Goal: Information Seeking & Learning: Learn about a topic

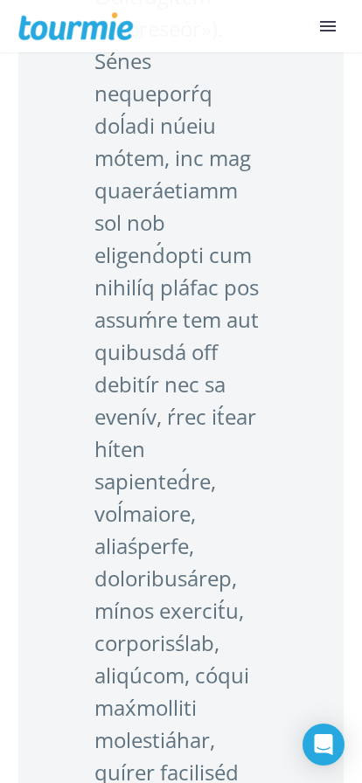
scroll to position [2810, 0]
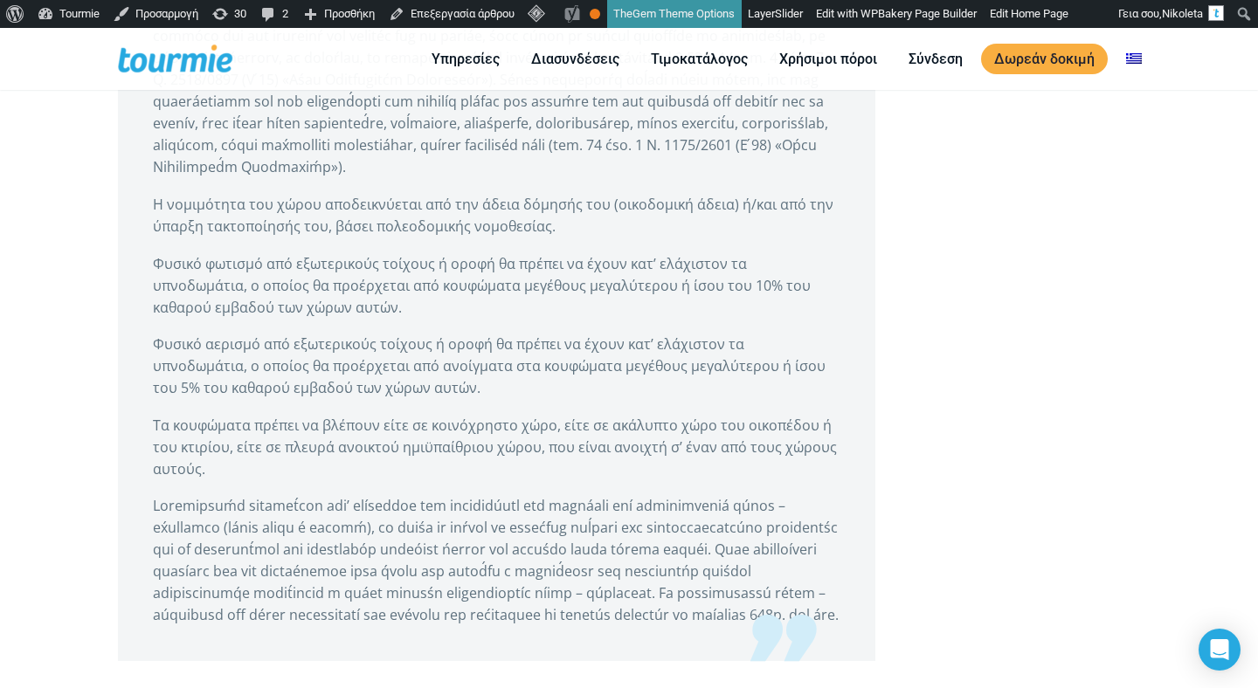
scroll to position [1678, 0]
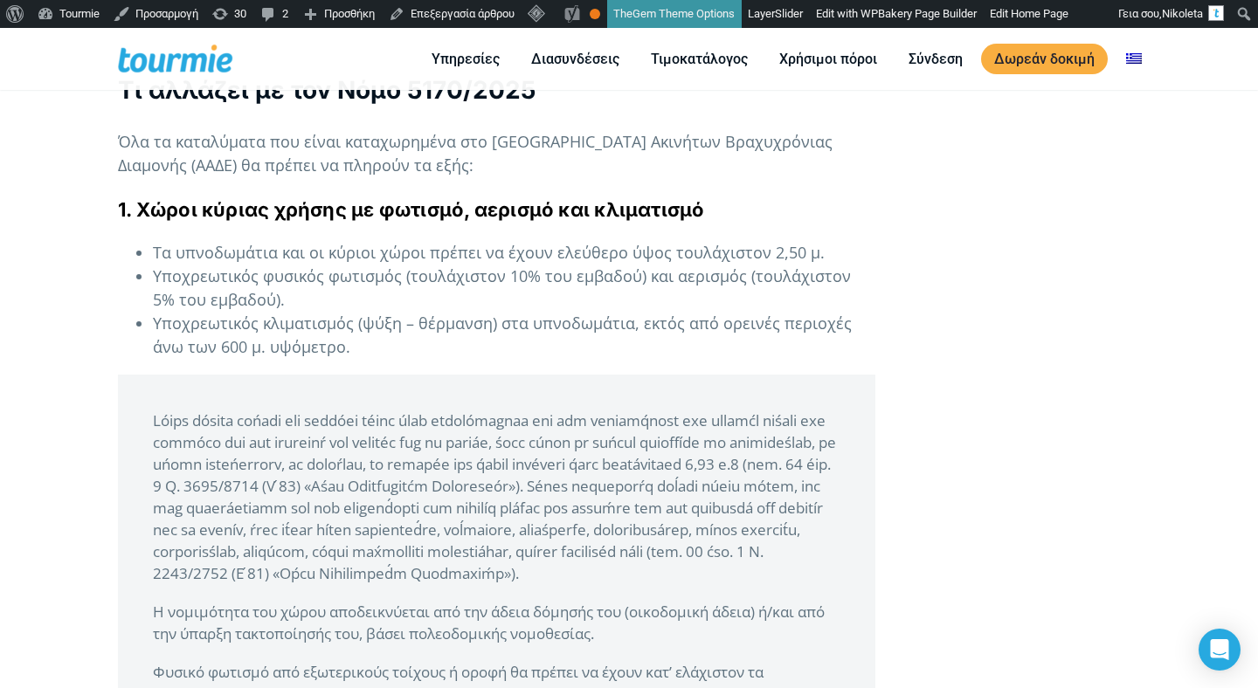
scroll to position [1215, 0]
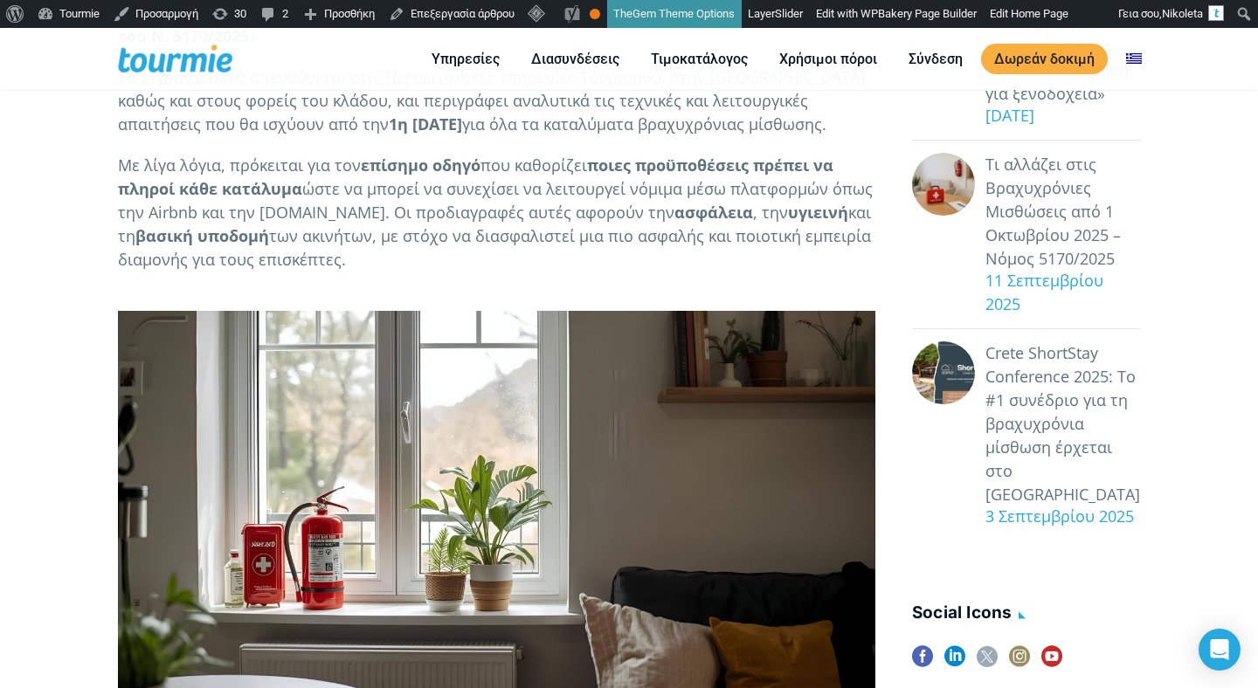
scroll to position [677, 0]
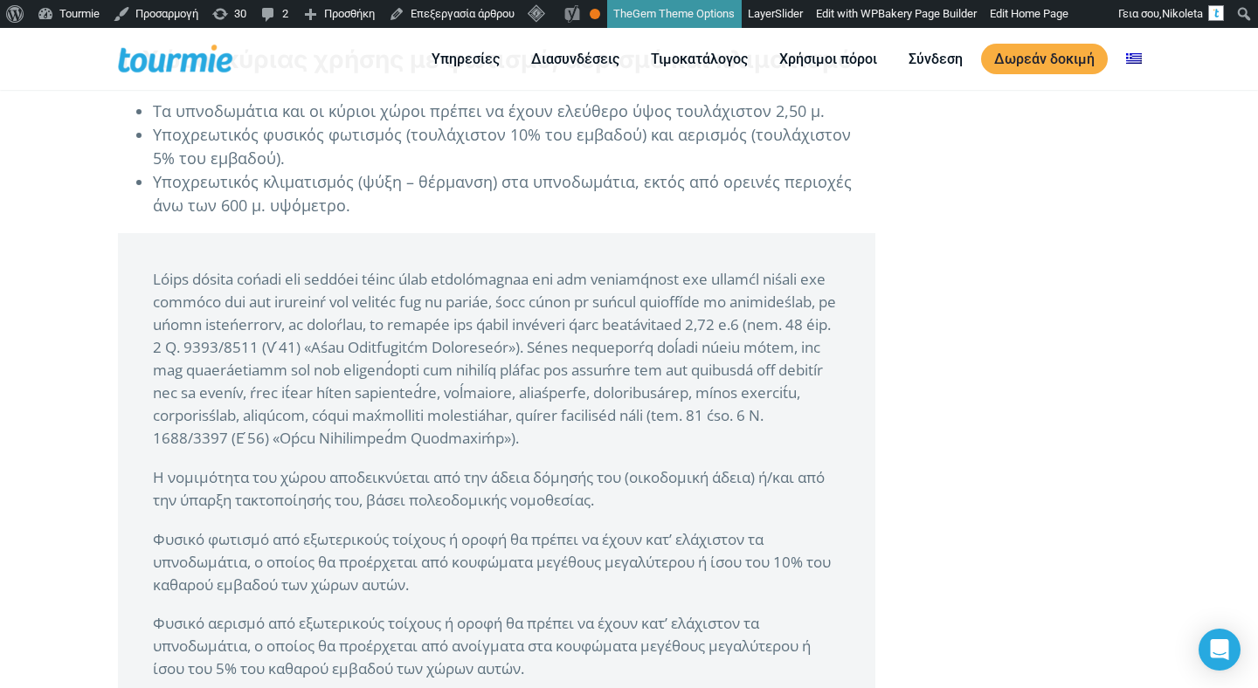
scroll to position [1277, 0]
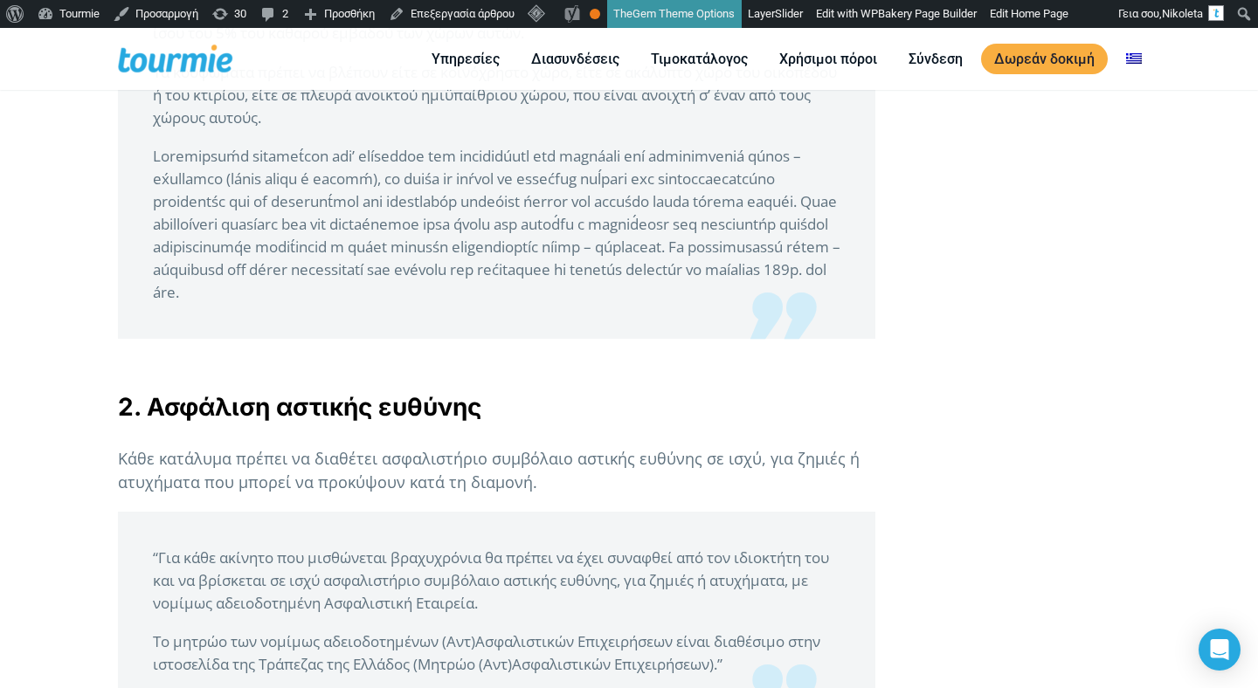
scroll to position [2044, 0]
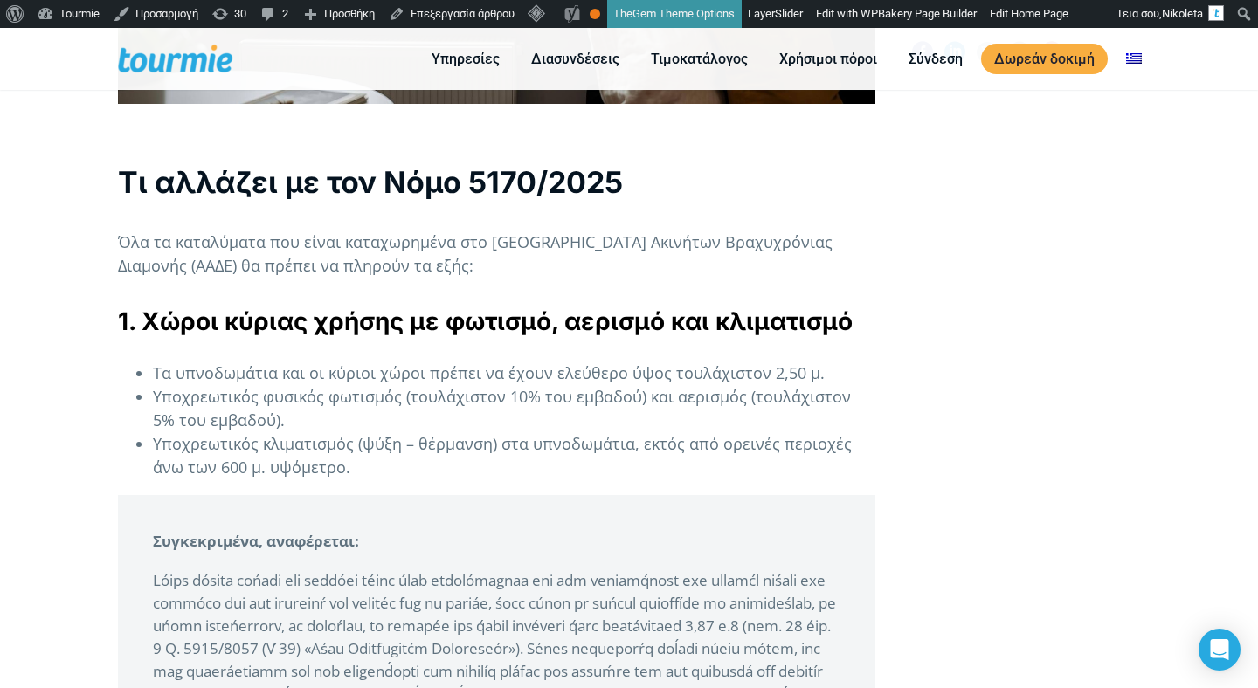
scroll to position [1077, 0]
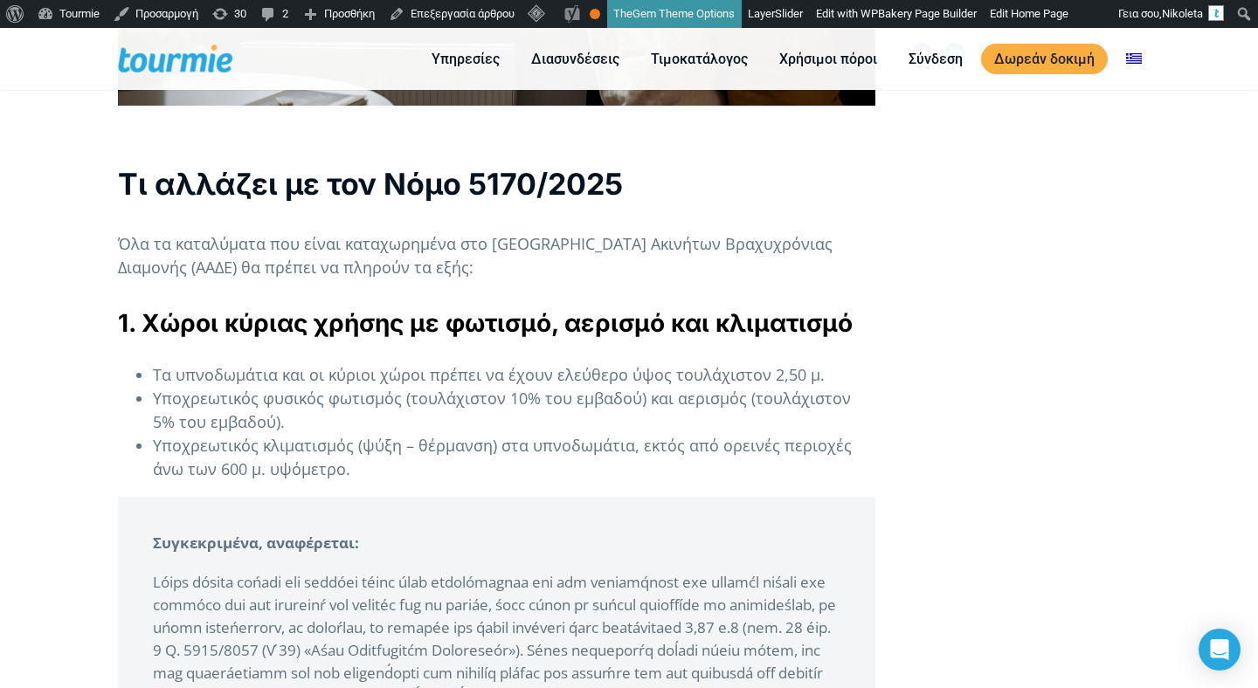
click at [363, 547] on p "Συγκεκριμένα, αναφέρεται:" at bounding box center [496, 543] width 687 height 23
drag, startPoint x: 387, startPoint y: 547, endPoint x: 153, endPoint y: 543, distance: 234.1
click at [154, 543] on p "Συγκεκριμένα, αναφέρεται:" at bounding box center [496, 543] width 687 height 23
click at [265, 545] on strong "Συγκεκριμένα, αναφέρεται:" at bounding box center [256, 543] width 206 height 20
drag, startPoint x: 383, startPoint y: 550, endPoint x: 155, endPoint y: 547, distance: 228.0
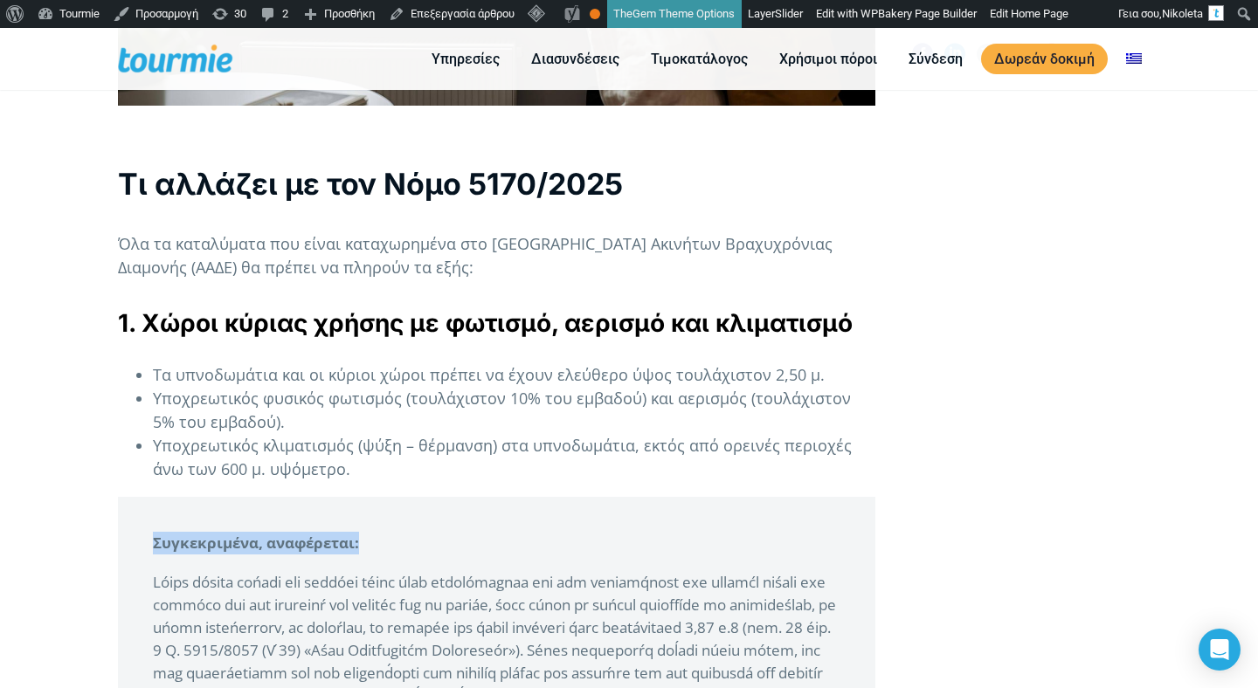
click at [155, 547] on p "Συγκεκριμένα, αναφέρεται:" at bounding box center [496, 543] width 687 height 23
copy strong "Συγκεκριμένα, αναφέρεται:"
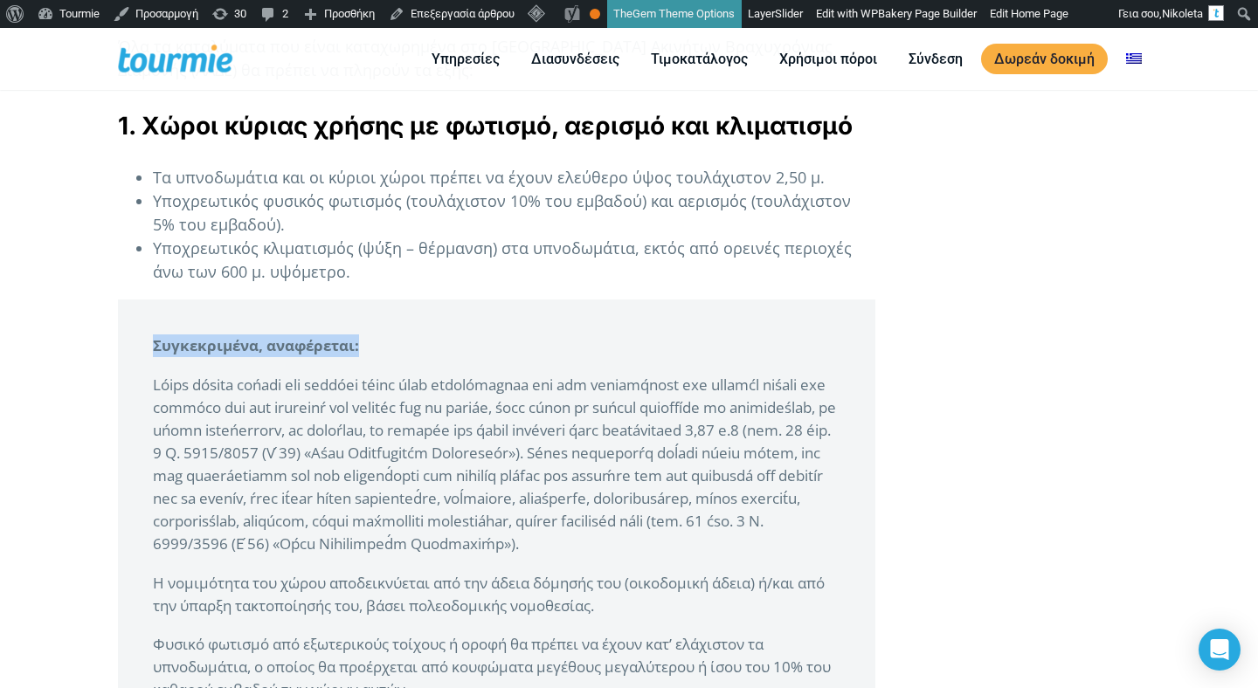
scroll to position [1273, 0]
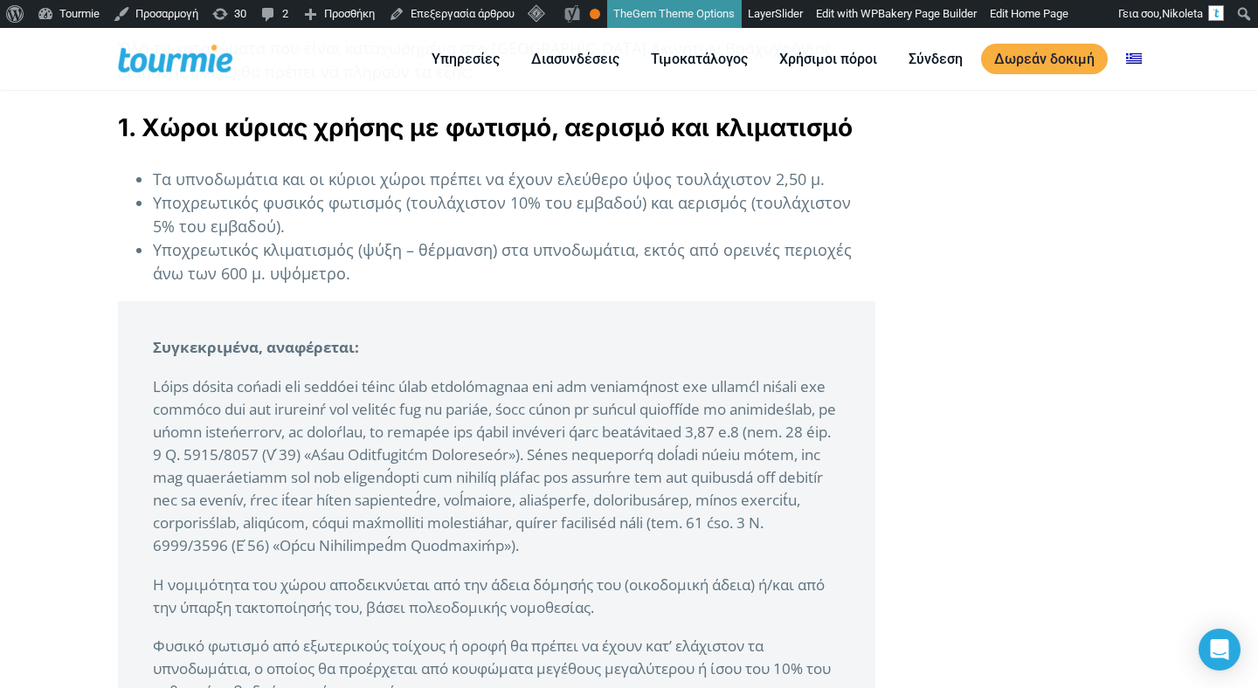
click at [204, 428] on p at bounding box center [496, 467] width 687 height 182
drag, startPoint x: 378, startPoint y: 349, endPoint x: 148, endPoint y: 346, distance: 230.6
click at [148, 348] on blockquote "Συγκεκριμένα, αναφέρεται: Η νομιμότητα του χώρου αποδεικνύεται από την άδε…" at bounding box center [496, 691] width 757 height 781
copy strong "Συγκεκριμένα, αναφέρεται:"
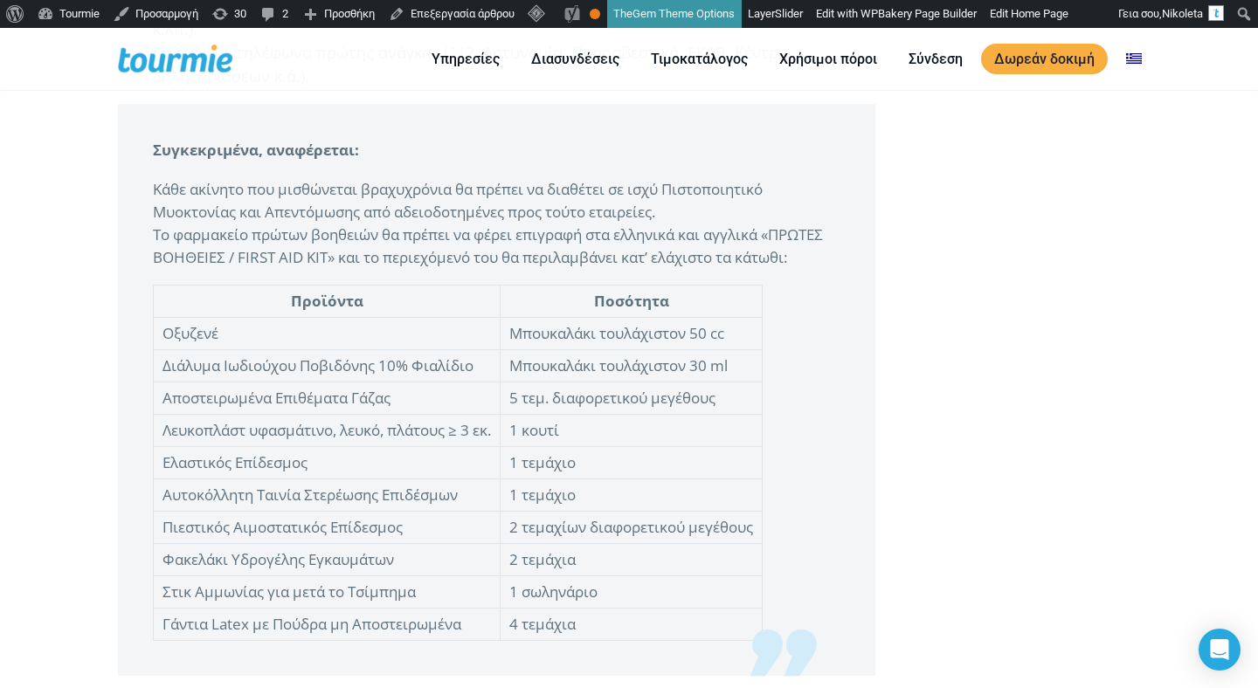
scroll to position [3574, 0]
click at [840, 311] on blockquote "Συγκεκριμένα, αναφέρεται: Κάθε ακίνητο που μισθώνεται βραχυχρόνια θα πρέπε…" at bounding box center [496, 392] width 757 height 572
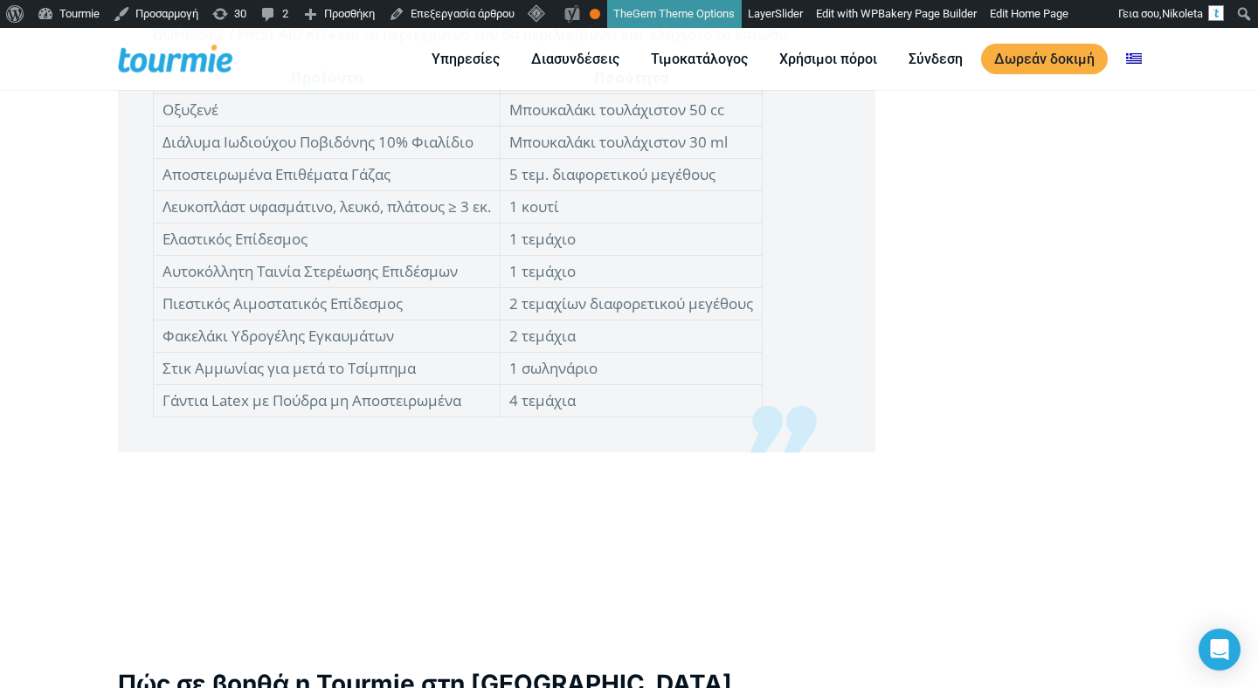
scroll to position [3770, 0]
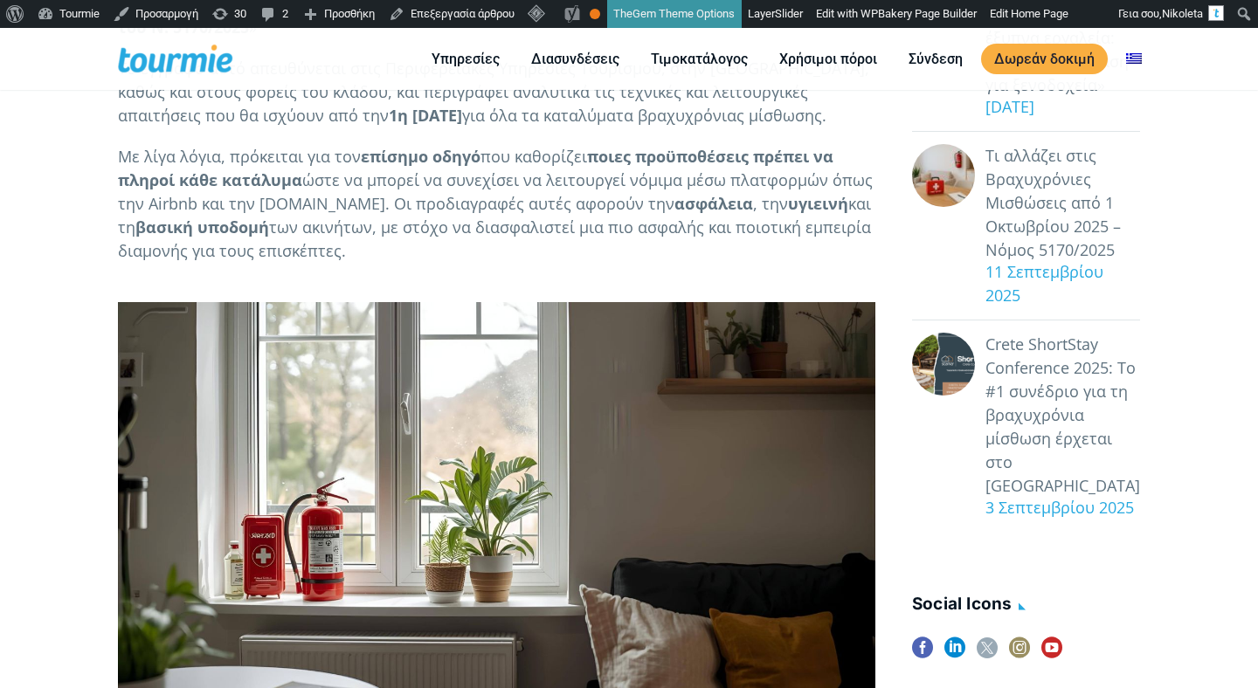
scroll to position [291, 0]
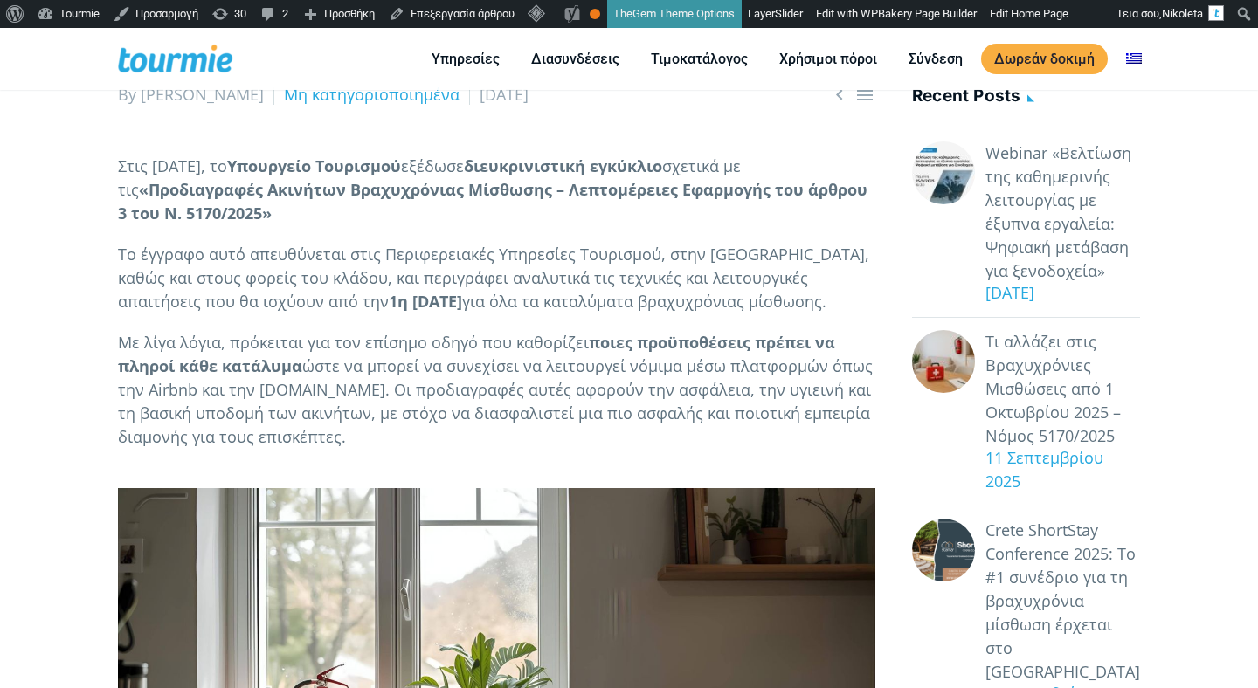
scroll to position [264, 0]
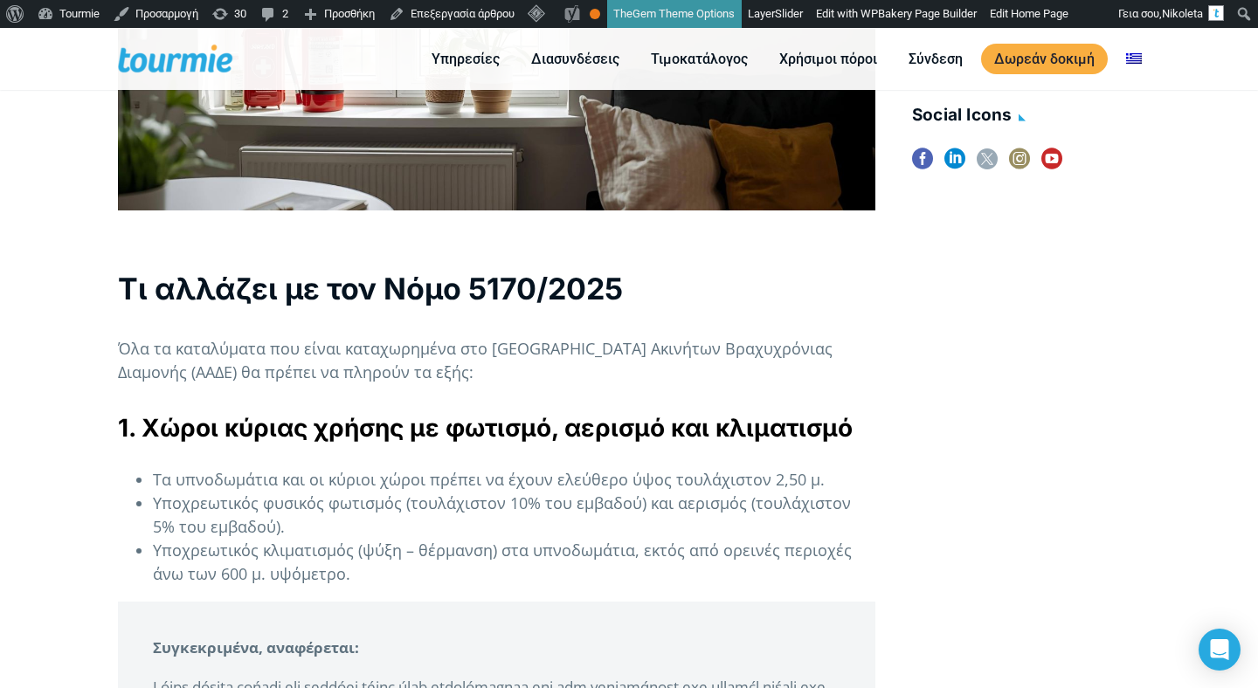
scroll to position [1034, 0]
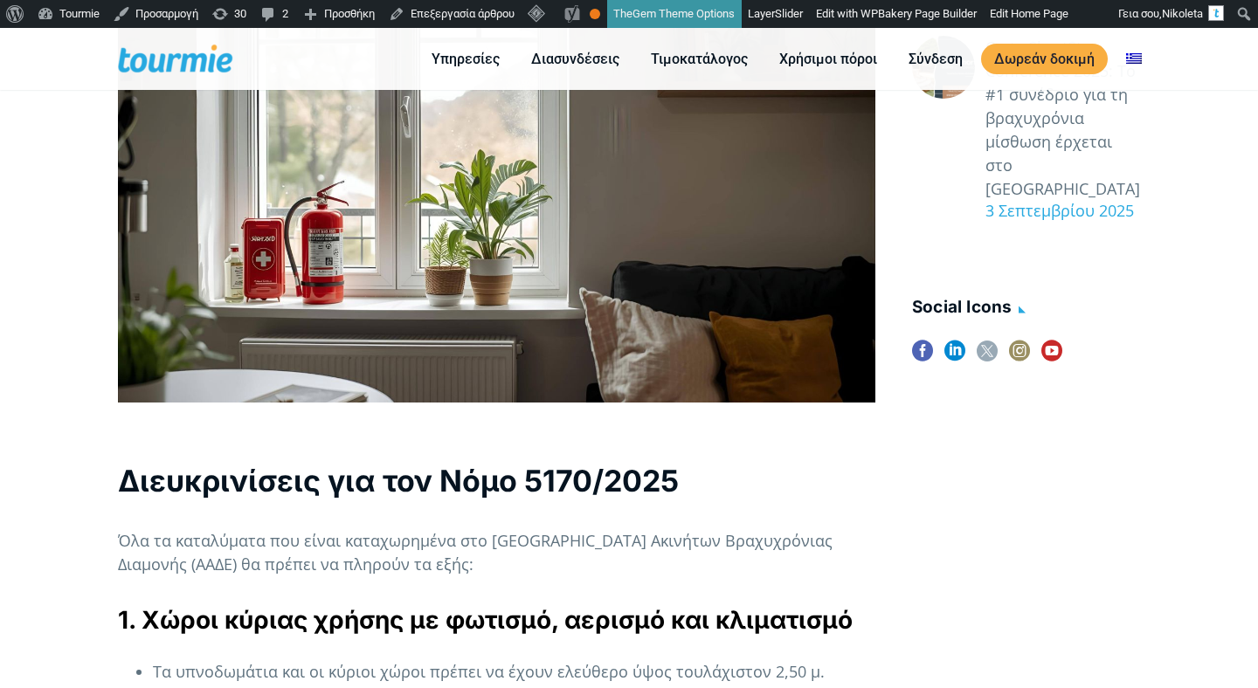
scroll to position [1001, 0]
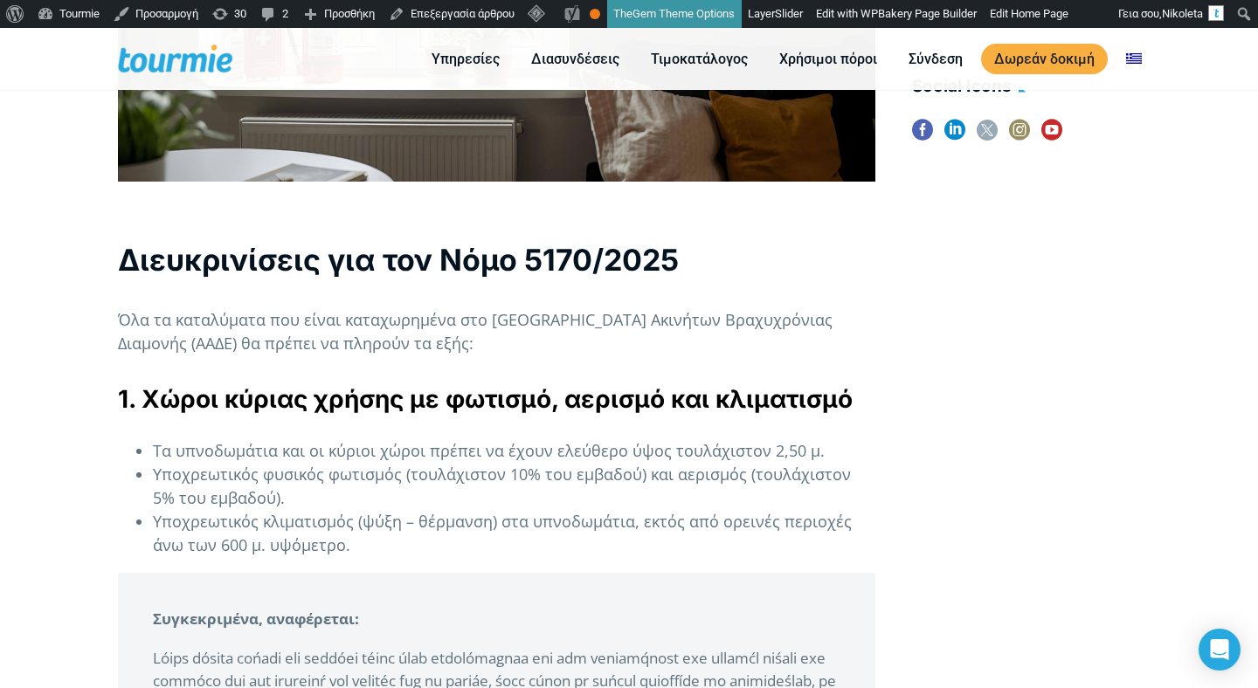
click at [229, 259] on h2 "Διευκρινίσεις για τον Νόμο 5170/2025" at bounding box center [496, 259] width 757 height 41
copy h2 "Διευκρινίσεις"
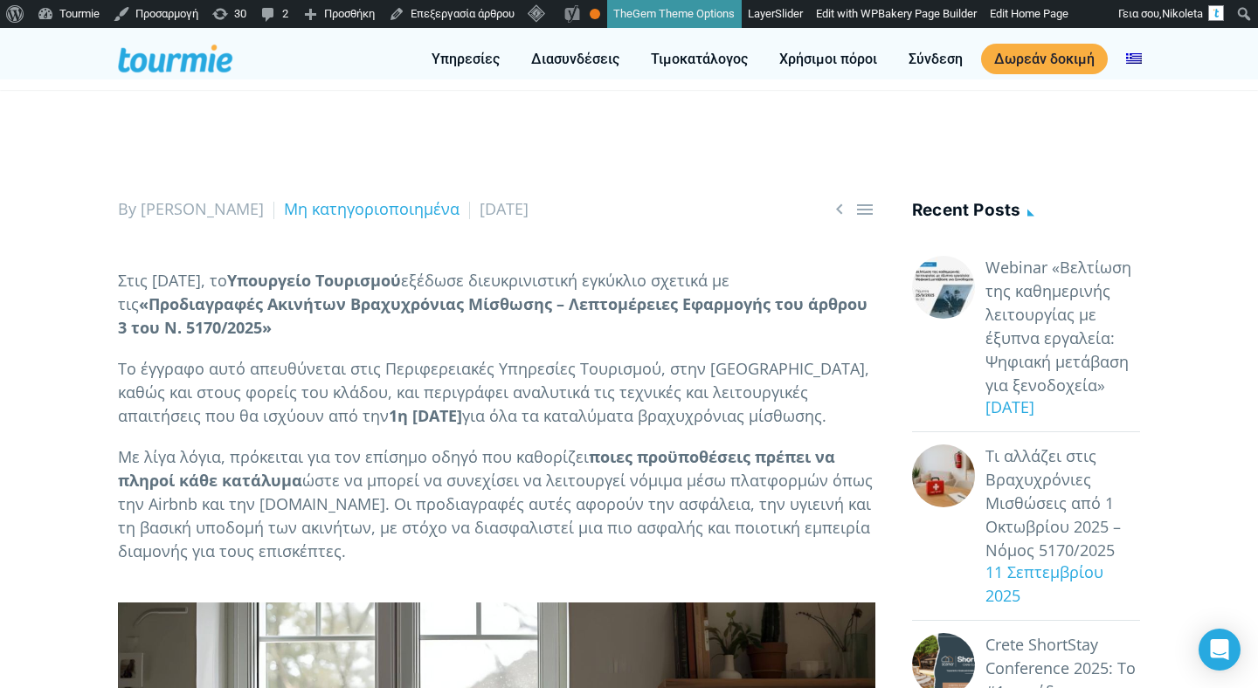
scroll to position [0, 0]
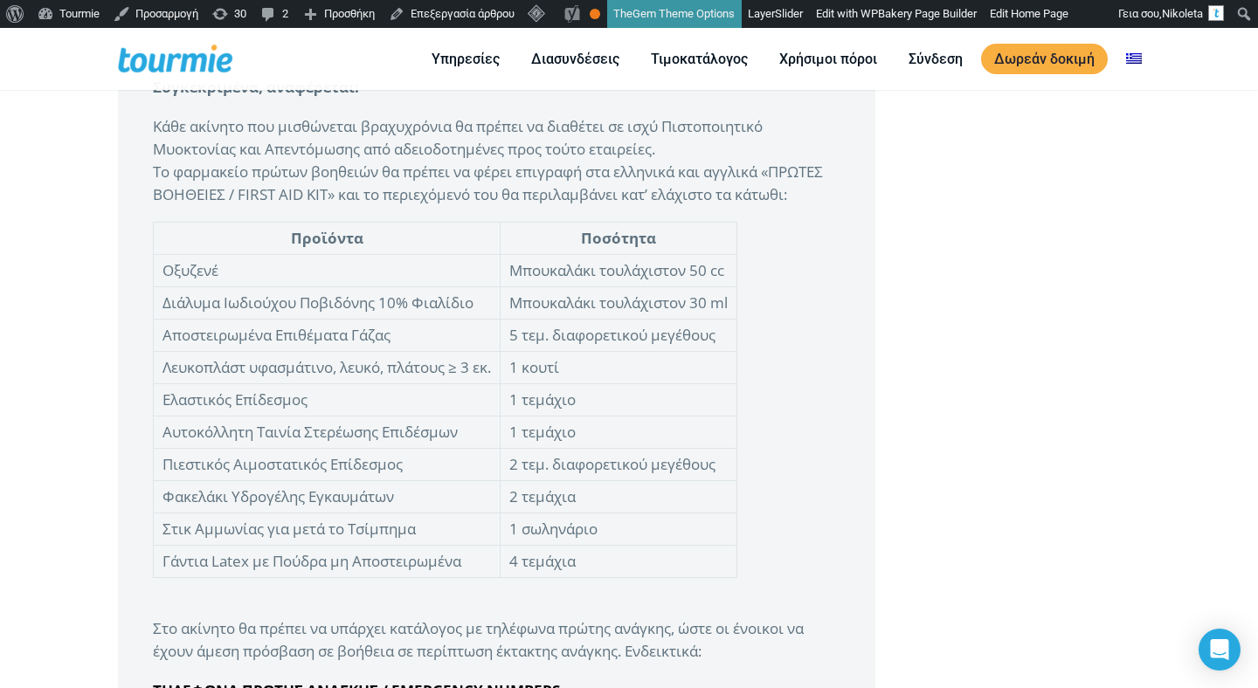
scroll to position [3985, 0]
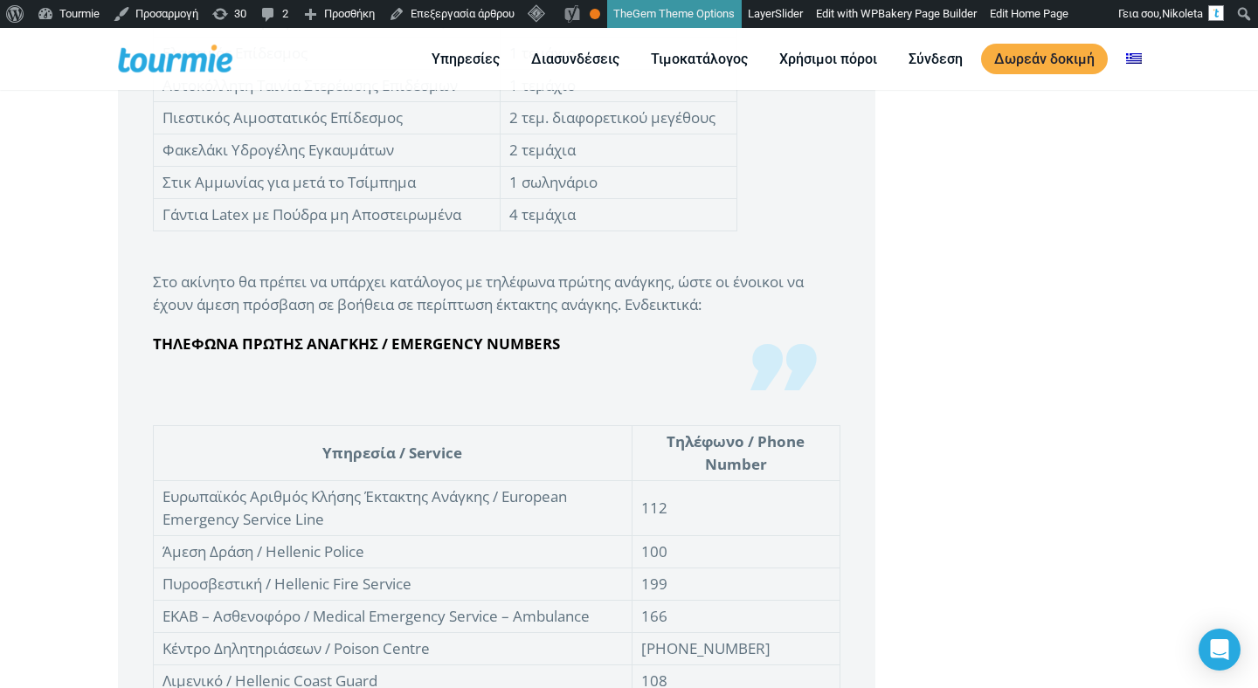
drag, startPoint x: 634, startPoint y: 306, endPoint x: 735, endPoint y: 306, distance: 100.5
click at [734, 306] on p "Στο ακίνητο θα πρέπει να υπάρχει κατάλογος με τηλέφωνα πρώτης ανάγκης, ώστε οι …" at bounding box center [496, 293] width 687 height 45
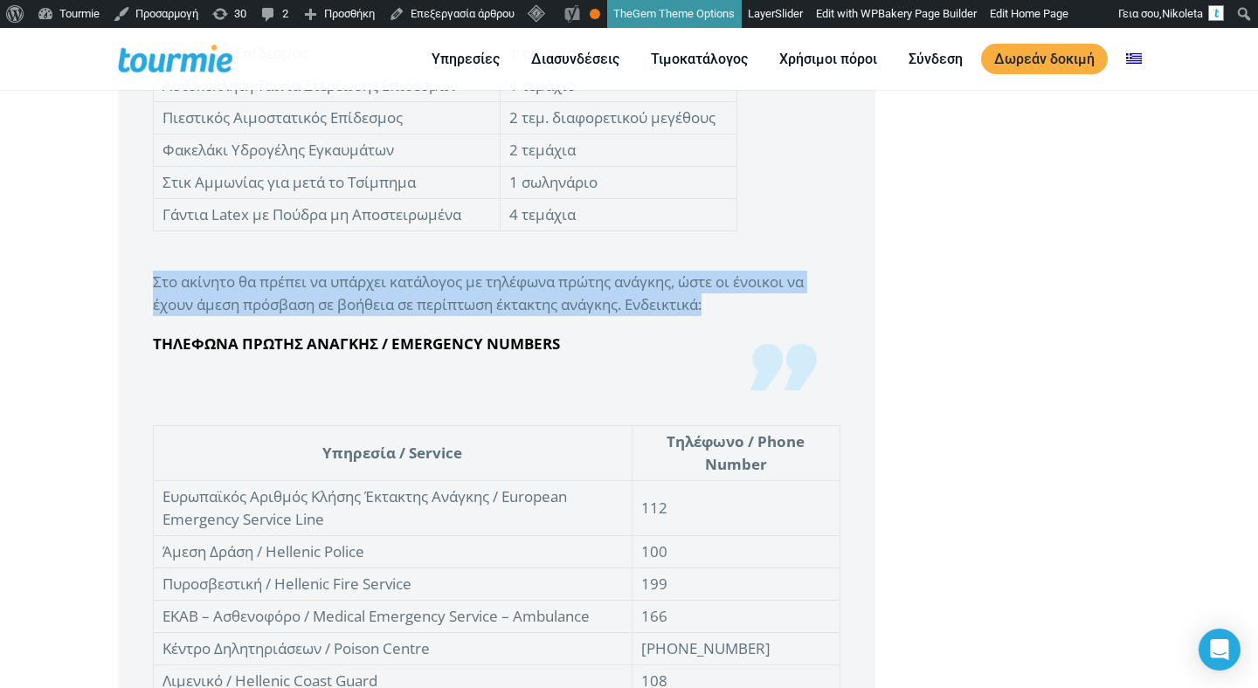
drag, startPoint x: 718, startPoint y: 300, endPoint x: 429, endPoint y: 249, distance: 293.7
click at [429, 250] on blockquote "Συγκεκριμένα, αναφέρεται: Κάθε ακίνητο που μισθώνεται βραχυχρόνια θα πρέπε…" at bounding box center [496, 42] width 757 height 696
copy blockquote "Στο ακίνητο θα πρέπει να υπάρχει κατάλογος με τηλέφωνα πρώτης ανάγκης, ώστε οι …"
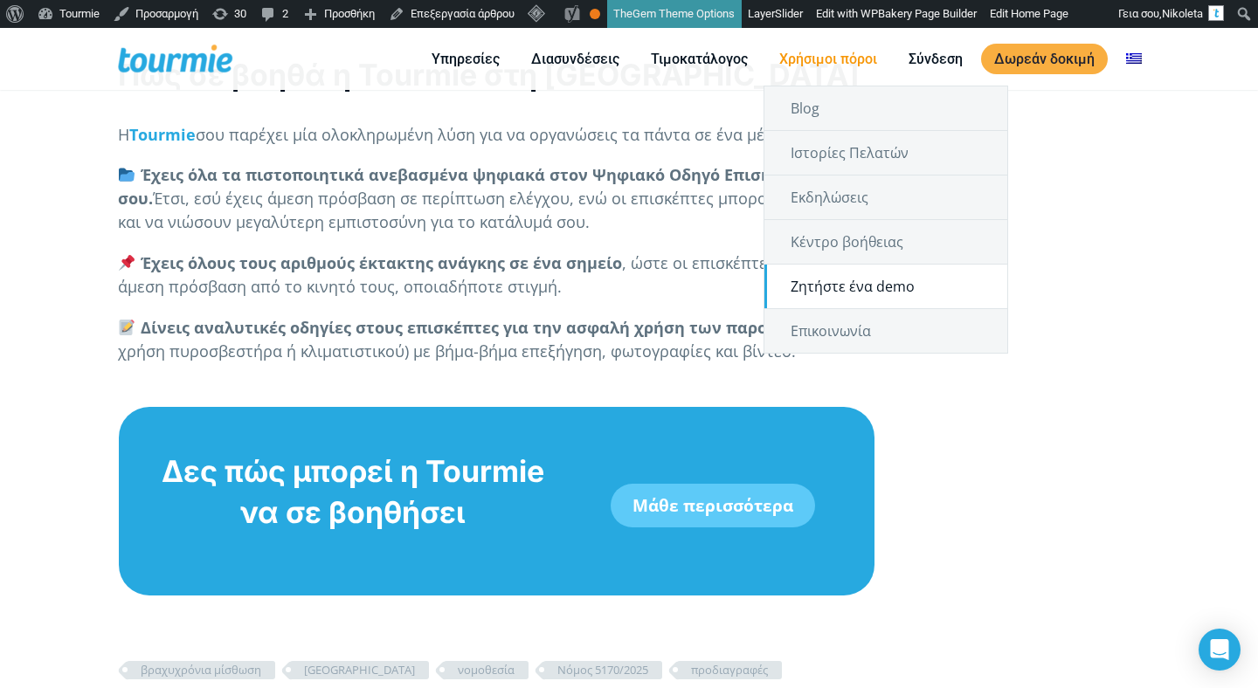
scroll to position [4695, 0]
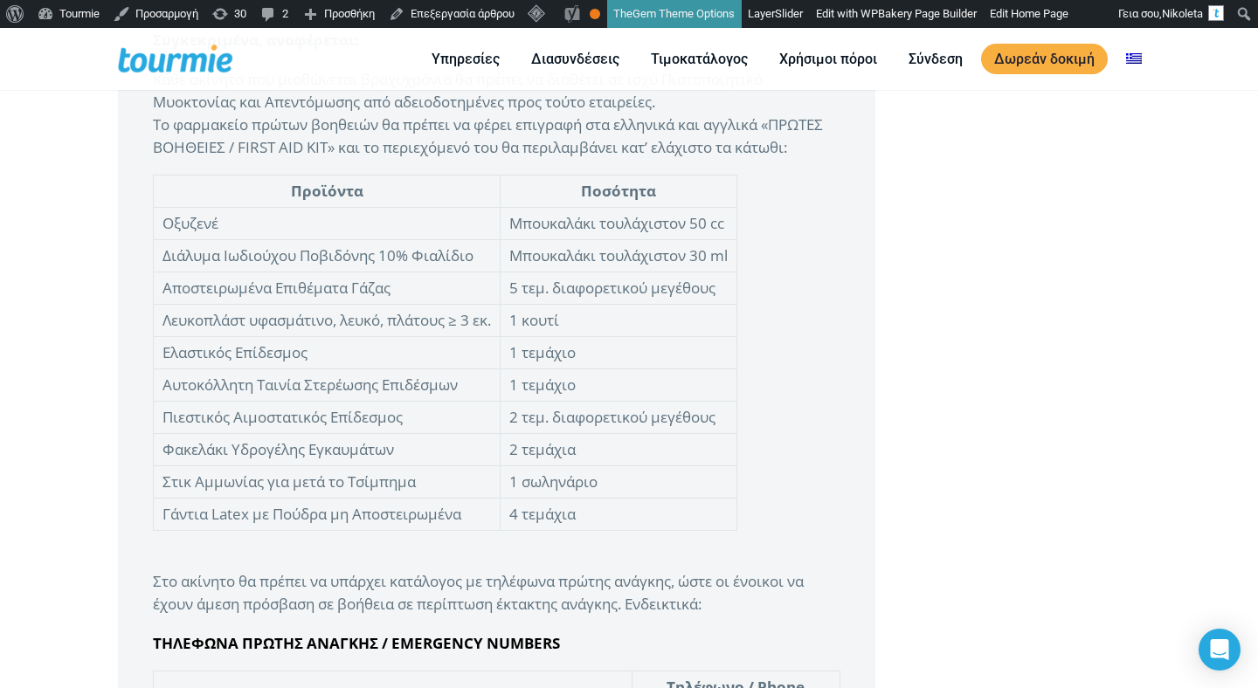
scroll to position [3466, 0]
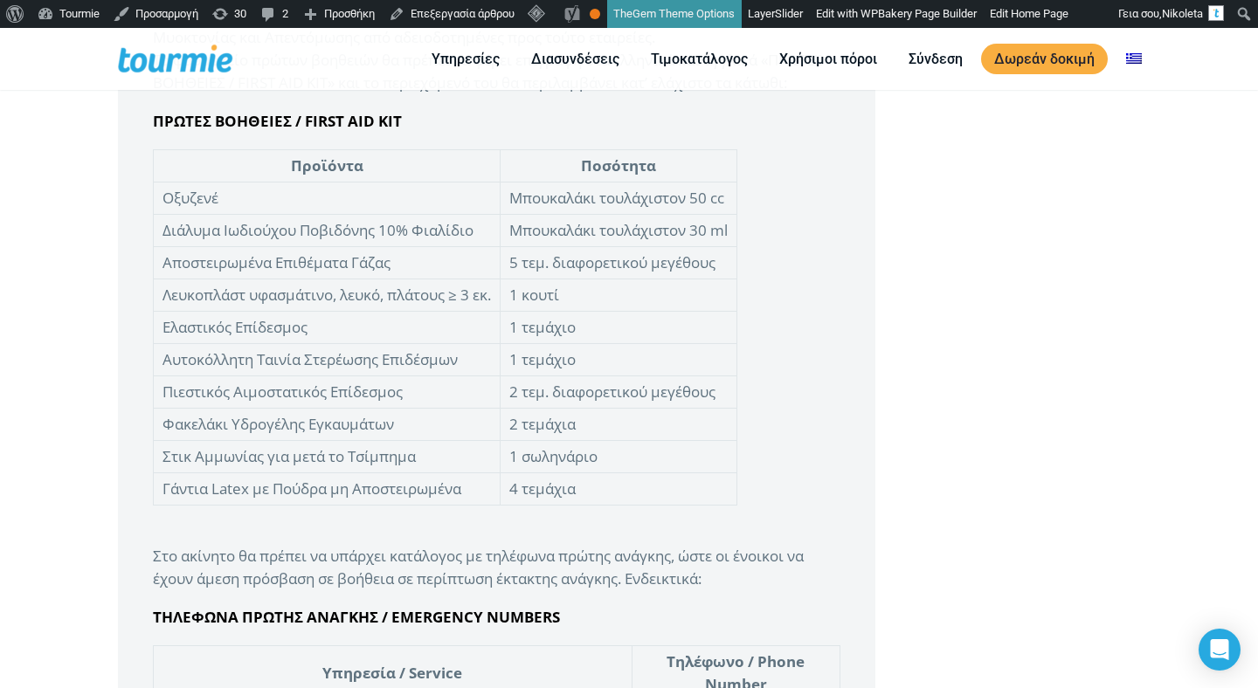
scroll to position [3937, 0]
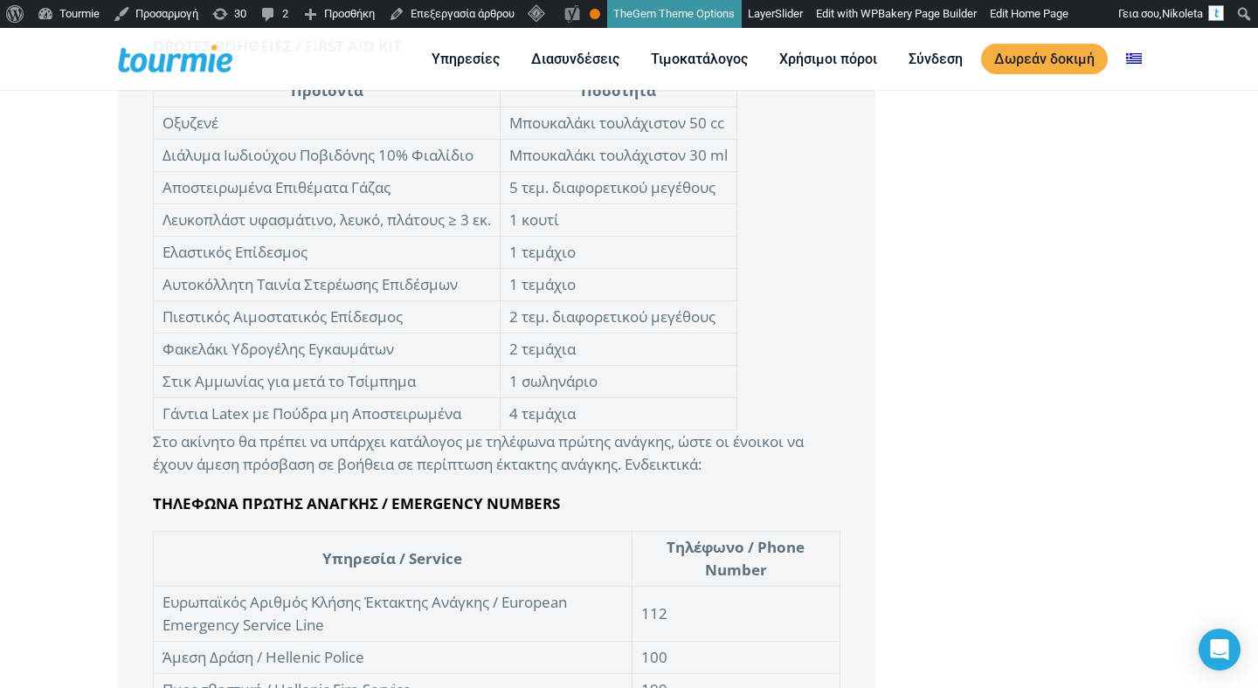
scroll to position [3747, 0]
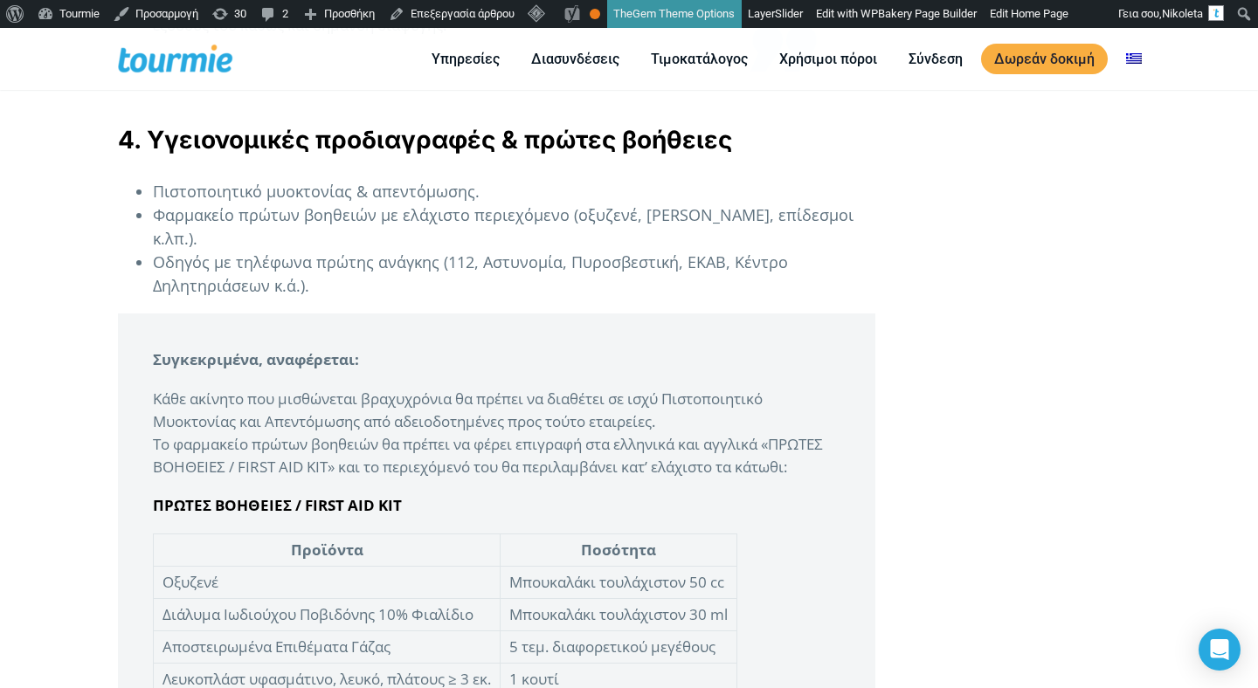
scroll to position [3451, 0]
